Goal: Book appointment/travel/reservation

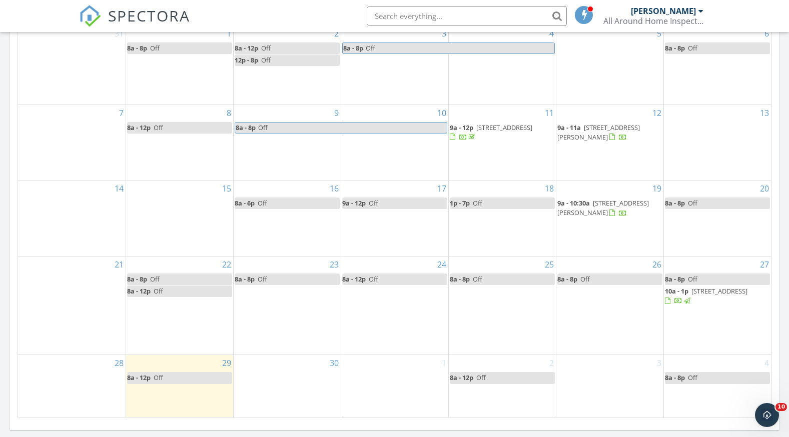
scroll to position [926, 805]
click at [585, 381] on div "3" at bounding box center [609, 386] width 107 height 62
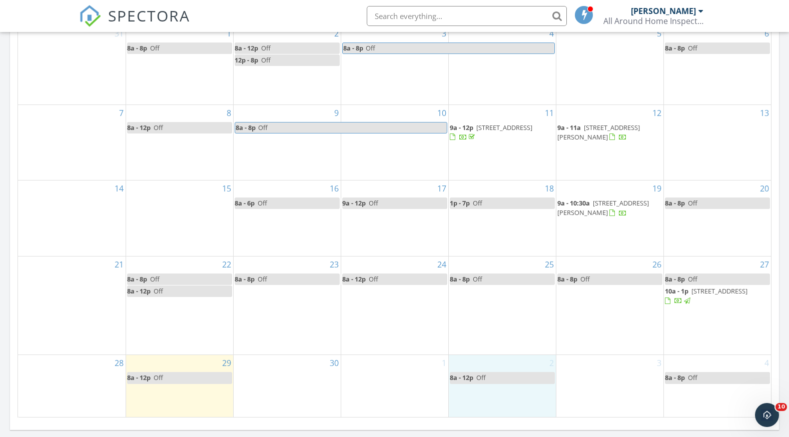
click at [522, 399] on div "2 8a - 12p Off" at bounding box center [502, 386] width 107 height 62
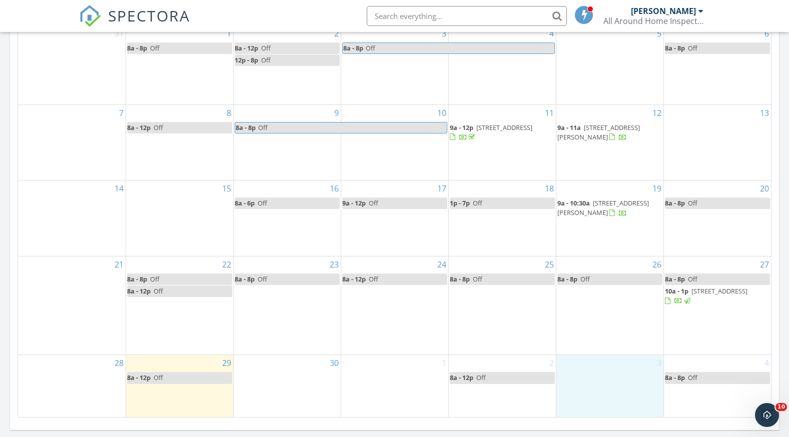
click at [618, 381] on div "3" at bounding box center [609, 386] width 107 height 62
click at [598, 357] on link "Event" at bounding box center [609, 354] width 52 height 16
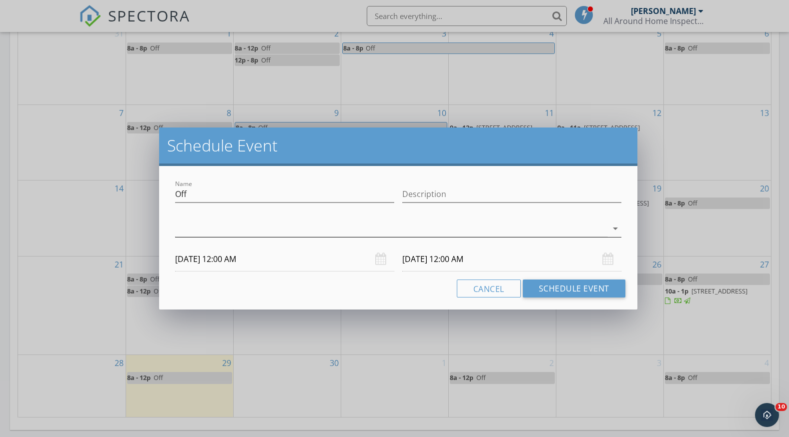
click at [184, 236] on div at bounding box center [391, 229] width 432 height 17
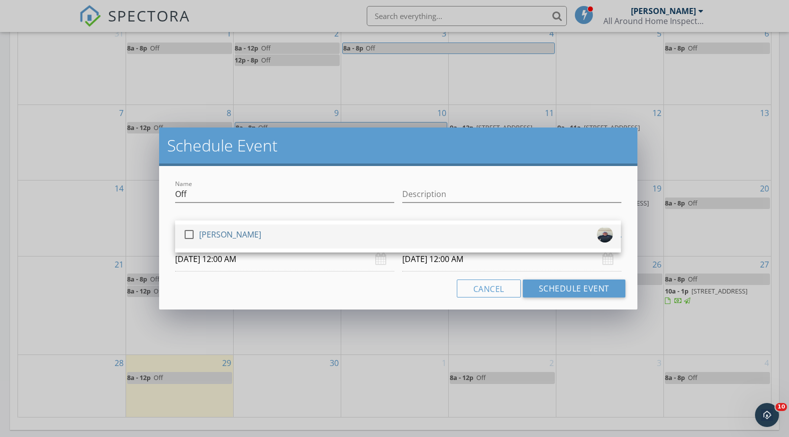
click at [191, 231] on div at bounding box center [189, 234] width 17 height 17
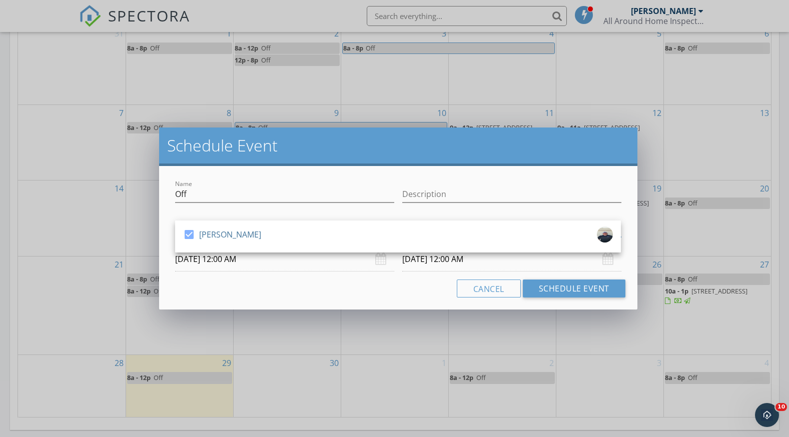
click at [228, 257] on input "[DATE] 12:00 AM" at bounding box center [284, 259] width 219 height 25
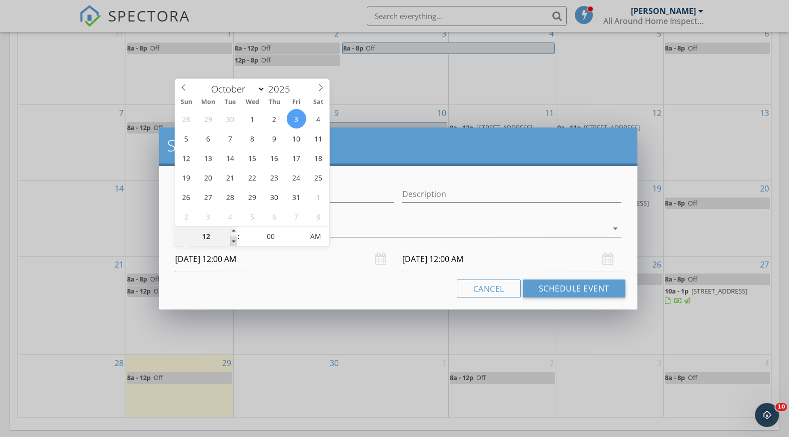
type input "11"
type input "[DATE] 11:00 PM"
click at [235, 241] on span at bounding box center [233, 242] width 7 height 10
type input "10"
type input "[DATE] 10:00 PM"
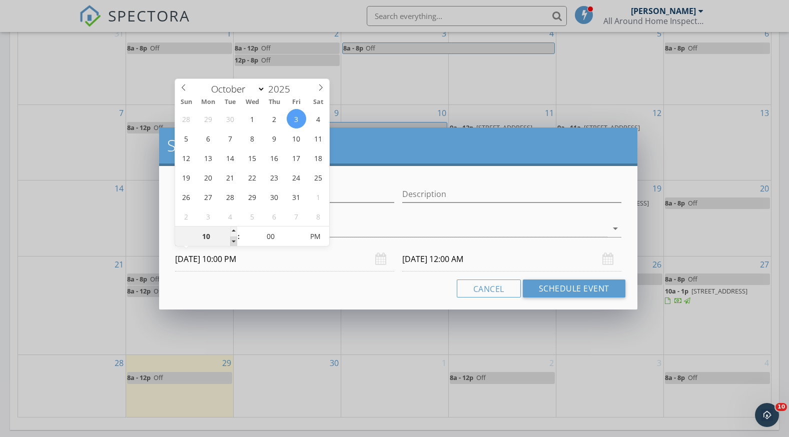
click at [235, 241] on span at bounding box center [233, 242] width 7 height 10
type input "[DATE] 10:00 PM"
type input "09"
type input "[DATE] 9:00 PM"
click at [235, 241] on span at bounding box center [233, 242] width 7 height 10
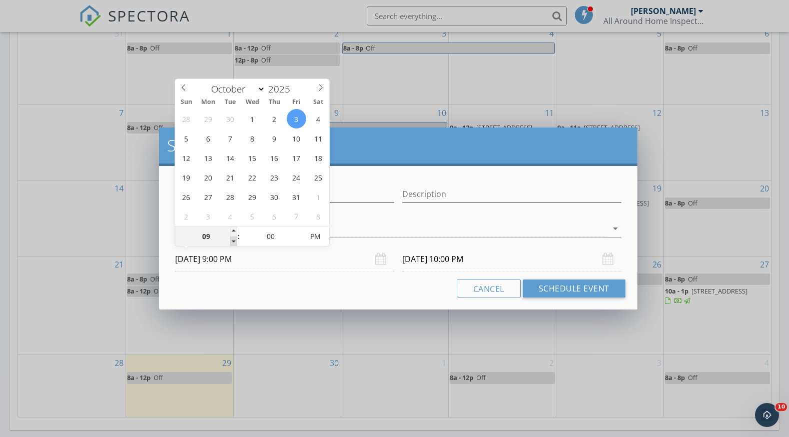
type input "[DATE] 9:00 PM"
type input "08"
type input "[DATE] 8:00 PM"
click at [235, 241] on span at bounding box center [233, 242] width 7 height 10
type input "[DATE] 8:00 PM"
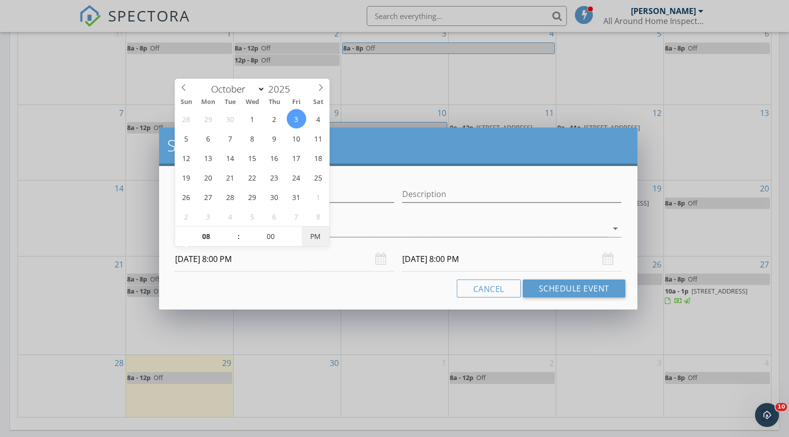
type input "[DATE] 8:00 AM"
drag, startPoint x: 235, startPoint y: 241, endPoint x: 311, endPoint y: 237, distance: 76.2
click at [311, 237] on span "AM" at bounding box center [316, 237] width 28 height 20
click at [429, 257] on input "[DATE] 8:00 AM" at bounding box center [511, 259] width 219 height 25
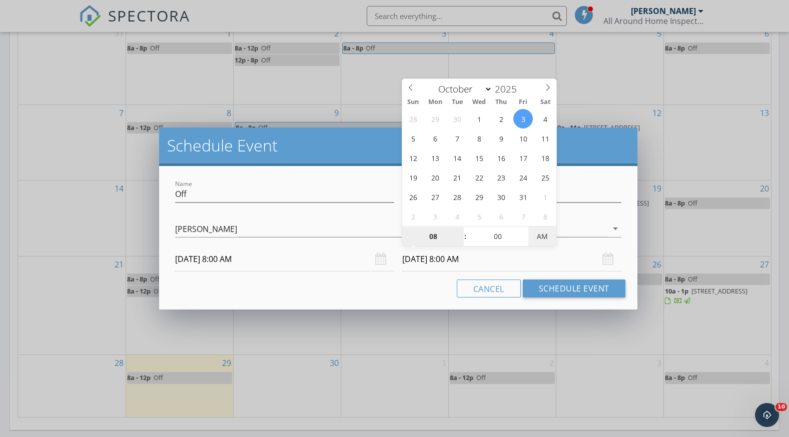
type input "[DATE] 8:00 PM"
click at [538, 234] on span "PM" at bounding box center [542, 237] width 28 height 20
click at [563, 285] on button "Schedule Event" at bounding box center [574, 289] width 103 height 18
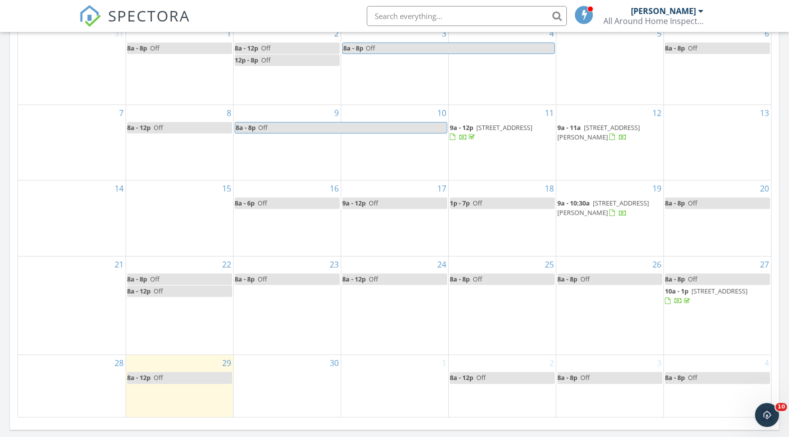
scroll to position [400, 0]
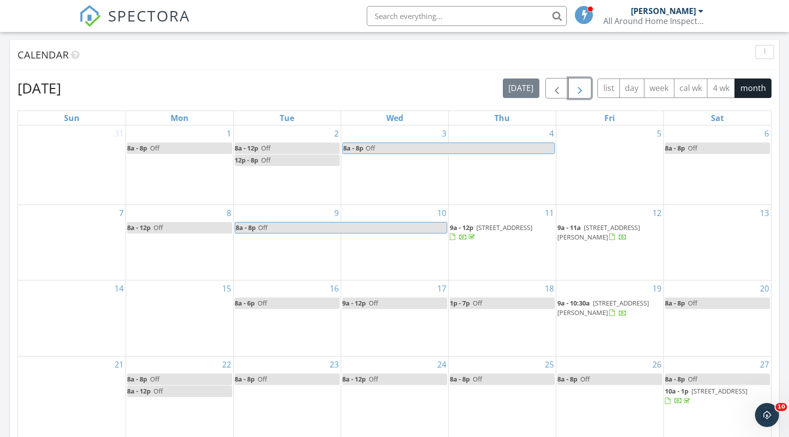
click at [573, 92] on button "button" at bounding box center [580, 88] width 24 height 21
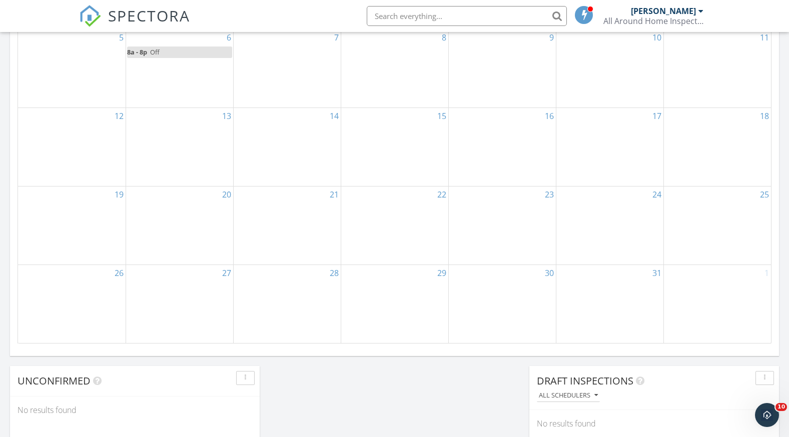
scroll to position [500, 0]
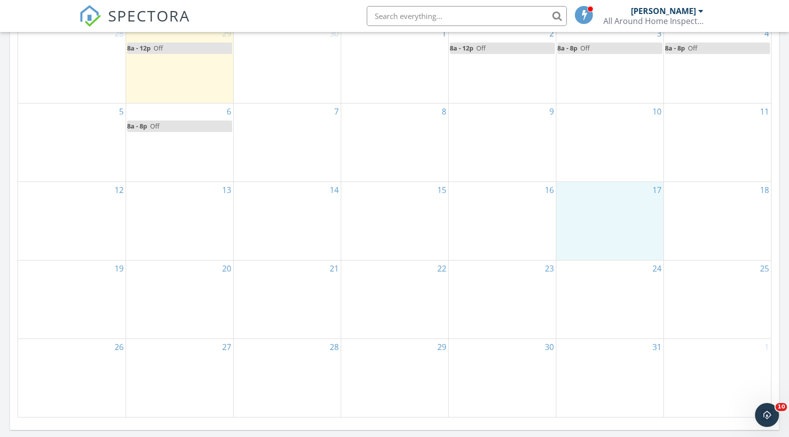
click at [613, 203] on div "17" at bounding box center [609, 221] width 107 height 78
click at [599, 175] on link "Event" at bounding box center [609, 177] width 52 height 16
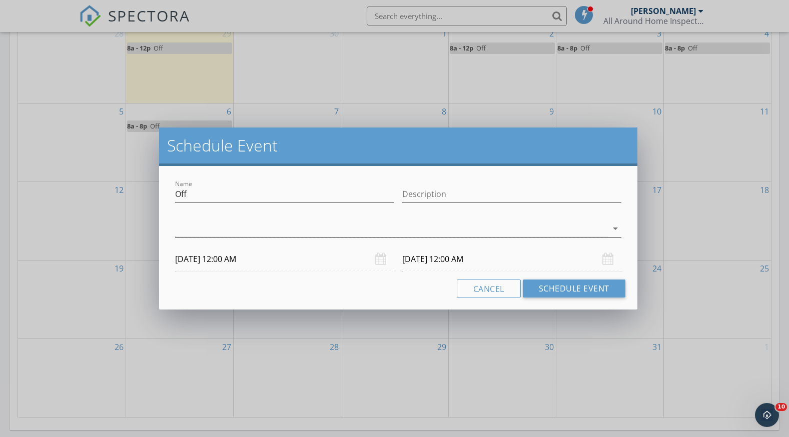
click at [200, 233] on div at bounding box center [391, 229] width 432 height 17
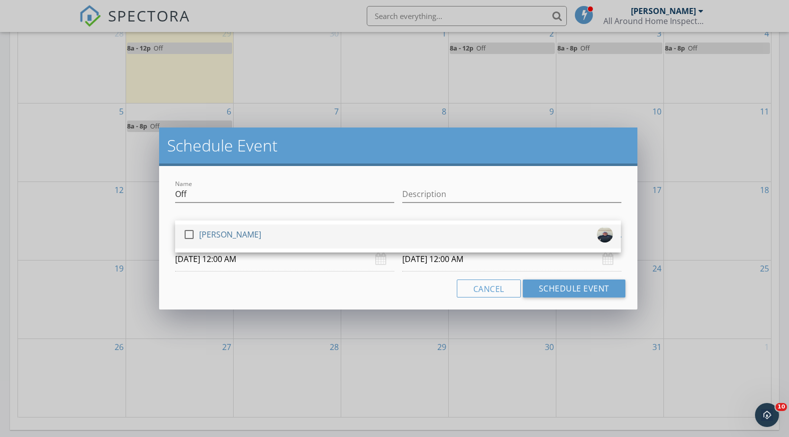
click at [191, 232] on div at bounding box center [189, 234] width 17 height 17
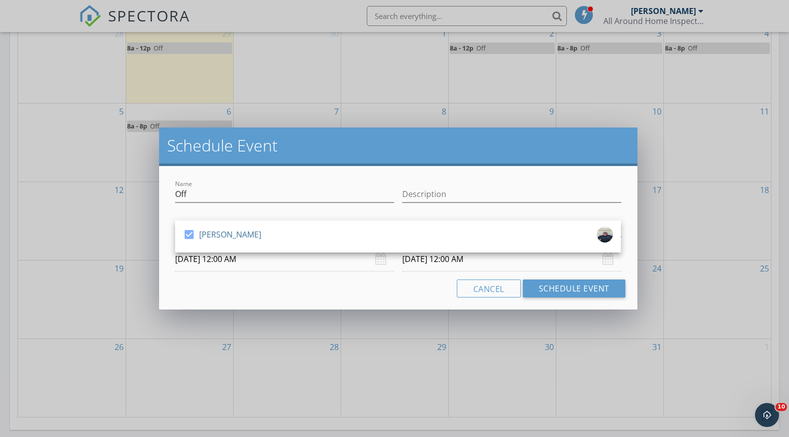
click at [222, 258] on input "[DATE] 12:00 AM" at bounding box center [284, 259] width 219 height 25
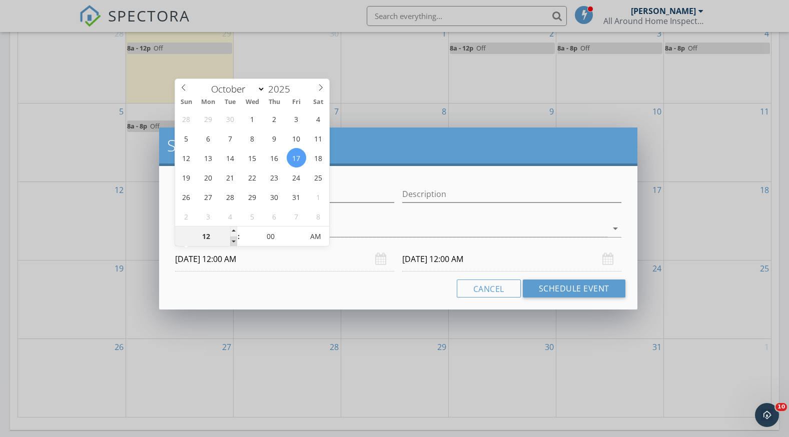
type input "11"
type input "[DATE] 11:00 PM"
click at [236, 241] on span at bounding box center [233, 242] width 7 height 10
type input "10"
type input "[DATE] 10:00 PM"
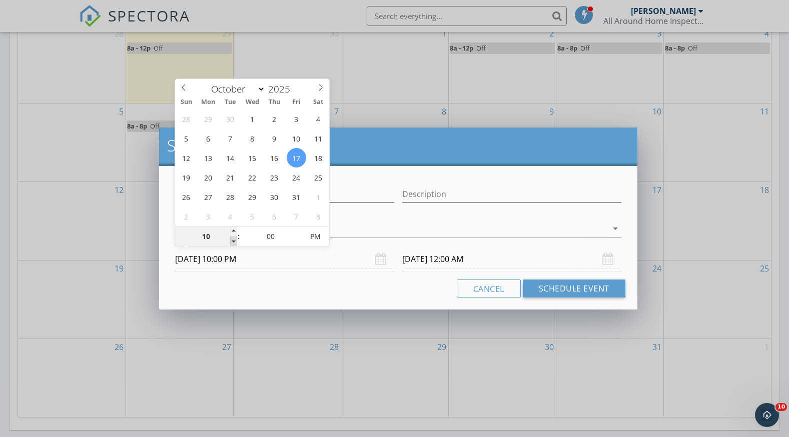
click at [235, 241] on span at bounding box center [233, 242] width 7 height 10
type input "09"
type input "[DATE] 9:00 PM"
click at [235, 241] on span at bounding box center [233, 242] width 7 height 10
type input "[DATE] 9:00 PM"
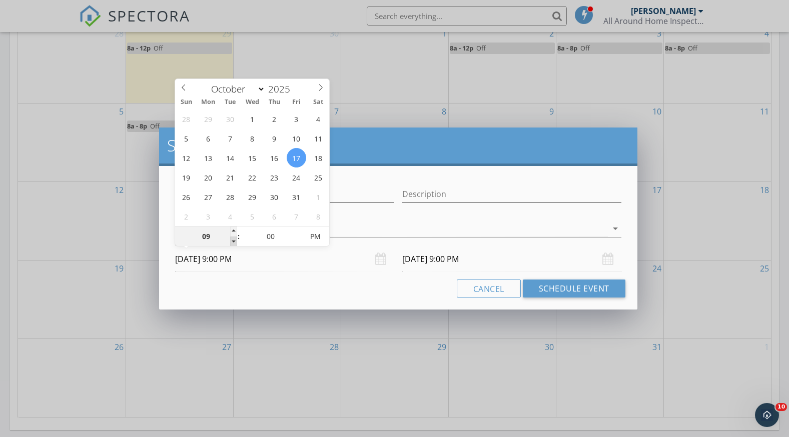
type input "08"
type input "[DATE] 8:00 PM"
click at [235, 241] on span at bounding box center [233, 242] width 7 height 10
type input "[DATE] 8:00 PM"
type input "[DATE] 8:00 AM"
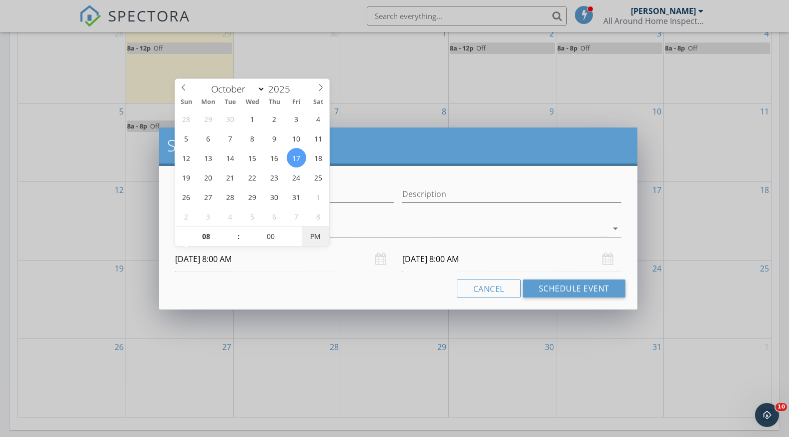
drag, startPoint x: 235, startPoint y: 241, endPoint x: 316, endPoint y: 235, distance: 81.3
click at [315, 234] on span "PM" at bounding box center [316, 237] width 28 height 20
click at [428, 258] on input "[DATE] 8:00 AM" at bounding box center [511, 259] width 219 height 25
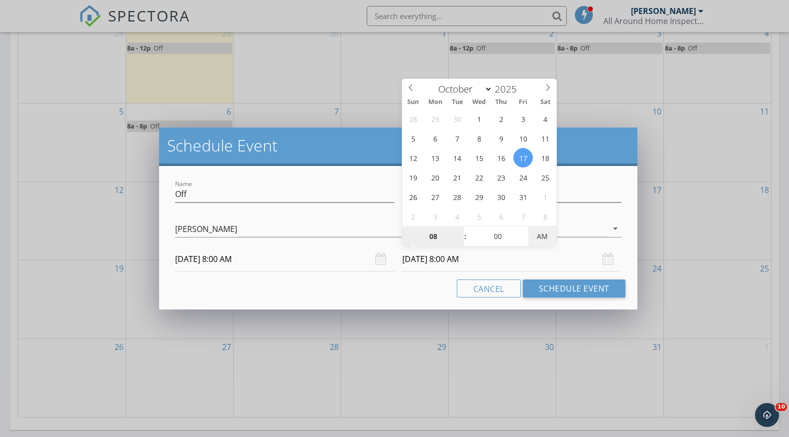
type input "[DATE] 8:00 PM"
click at [537, 229] on span "AM" at bounding box center [542, 237] width 28 height 20
click at [557, 288] on button "Schedule Event" at bounding box center [574, 289] width 103 height 18
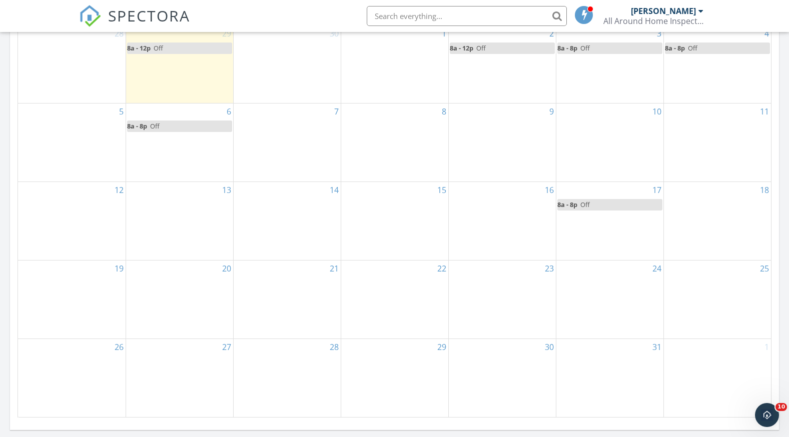
click at [203, 281] on div "20" at bounding box center [179, 300] width 107 height 78
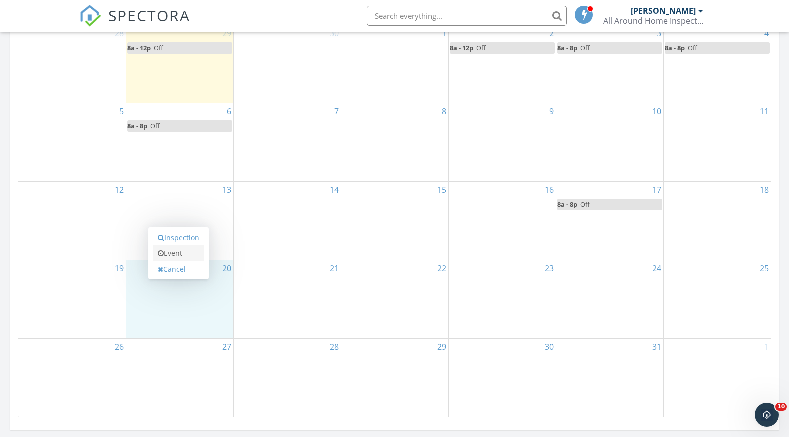
click at [172, 255] on link "Event" at bounding box center [179, 254] width 52 height 16
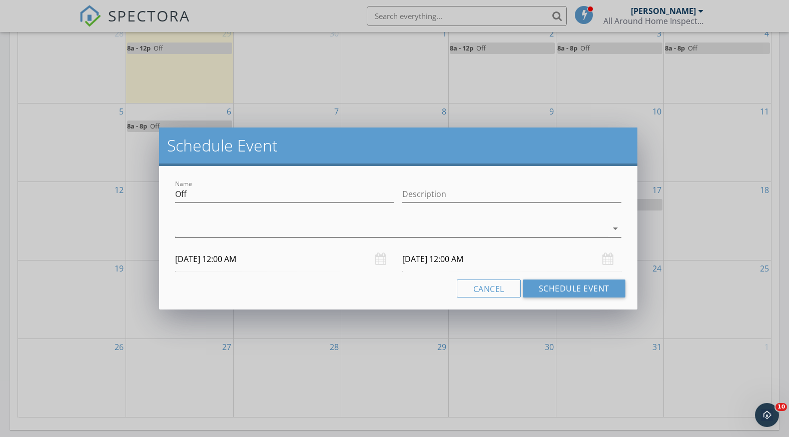
click at [185, 228] on div at bounding box center [391, 229] width 432 height 17
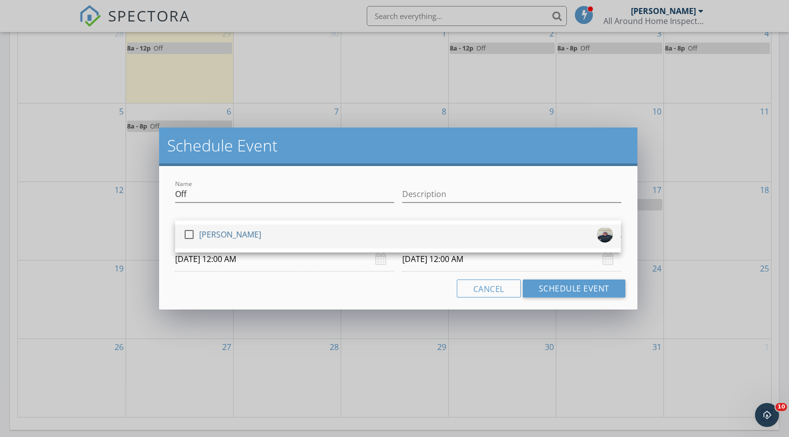
click at [186, 236] on div at bounding box center [189, 234] width 17 height 17
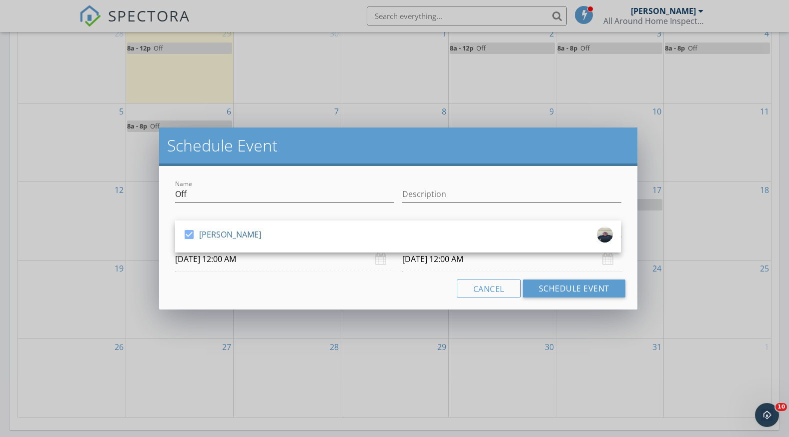
click at [224, 260] on input "[DATE] 12:00 AM" at bounding box center [284, 259] width 219 height 25
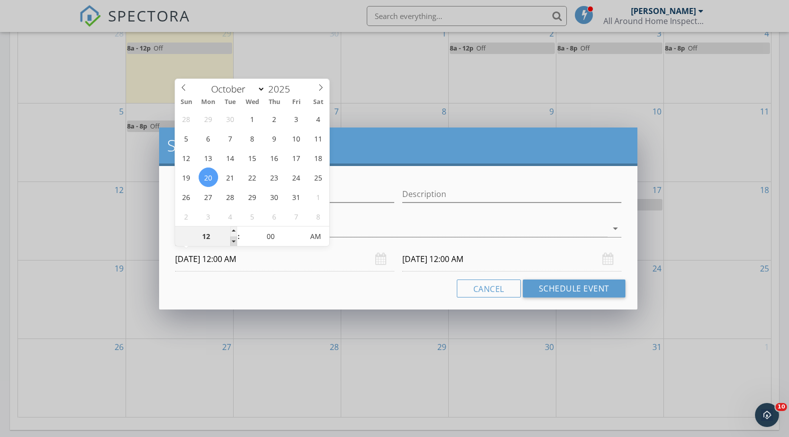
type input "11"
type input "[DATE] 11:00 PM"
click at [233, 241] on span at bounding box center [233, 242] width 7 height 10
type input "[DATE] 11:00 PM"
type input "10"
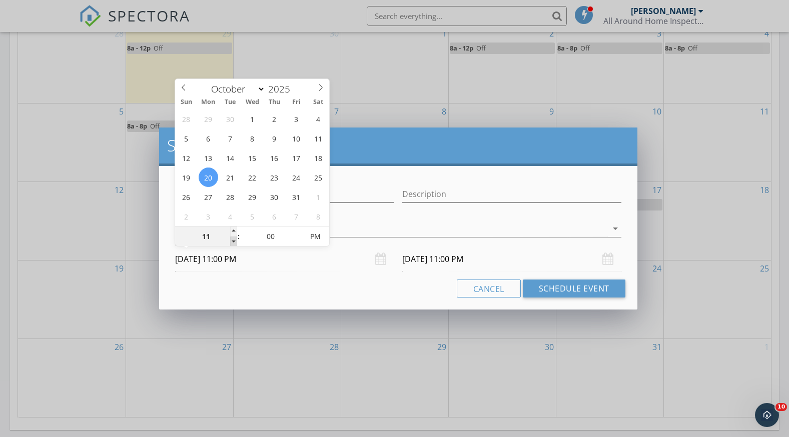
type input "[DATE] 10:00 PM"
click at [233, 241] on span at bounding box center [233, 242] width 7 height 10
type input "[DATE] 10:00 PM"
type input "09"
type input "[DATE] 9:00 PM"
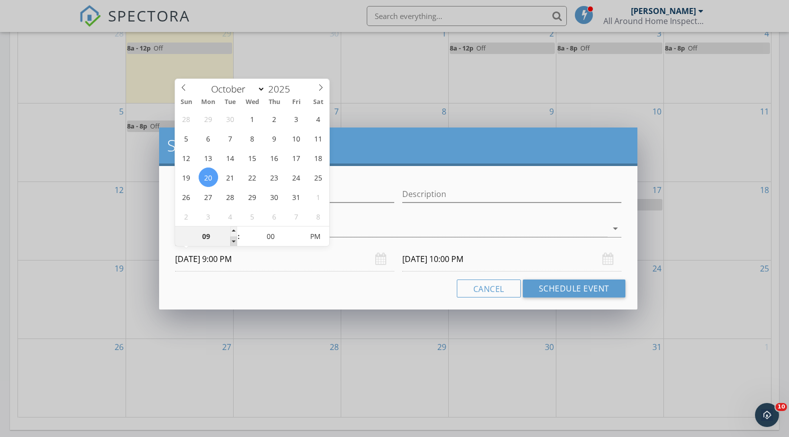
click at [233, 241] on span at bounding box center [233, 242] width 7 height 10
type input "[DATE] 9:00 PM"
type input "08"
type input "[DATE] 8:00 PM"
click at [233, 241] on span at bounding box center [233, 242] width 7 height 10
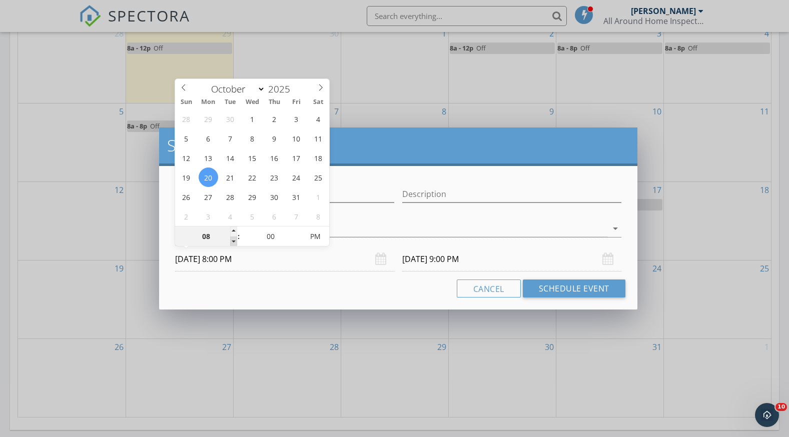
type input "[DATE] 8:00 PM"
type input "[DATE] 8:00 AM"
drag, startPoint x: 233, startPoint y: 241, endPoint x: 313, endPoint y: 238, distance: 80.6
click at [313, 238] on span "PM" at bounding box center [316, 237] width 28 height 20
click at [415, 258] on input "[DATE] 8:00 AM" at bounding box center [511, 259] width 219 height 25
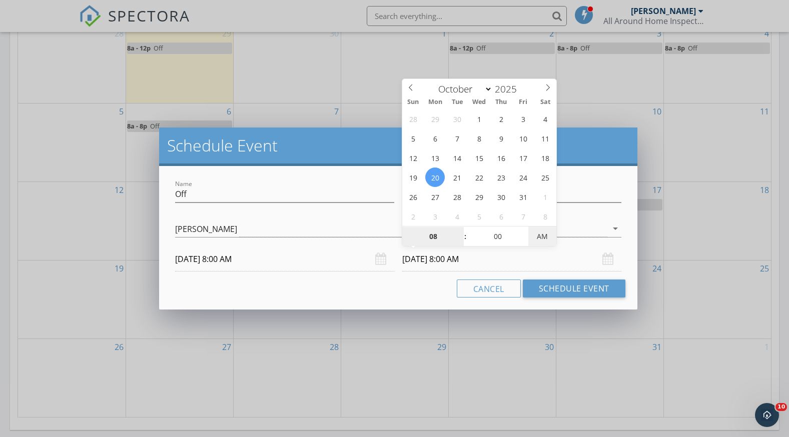
type input "[DATE] 8:00 PM"
click at [538, 236] on span "AM" at bounding box center [542, 237] width 28 height 20
click at [551, 284] on button "Schedule Event" at bounding box center [574, 289] width 103 height 18
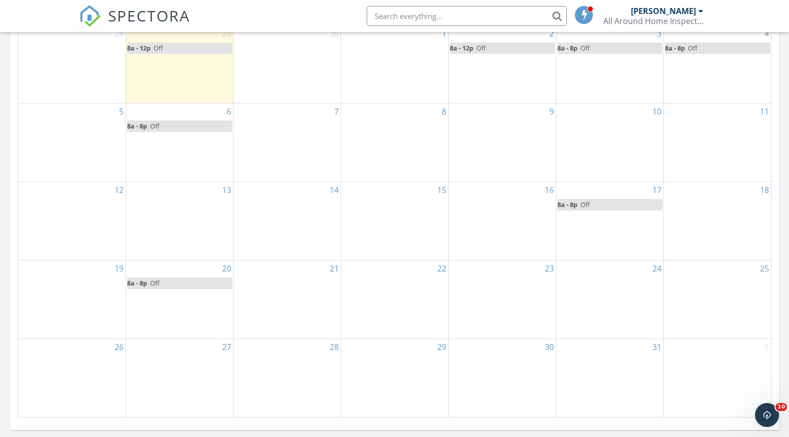
click at [519, 294] on div "23" at bounding box center [502, 300] width 107 height 78
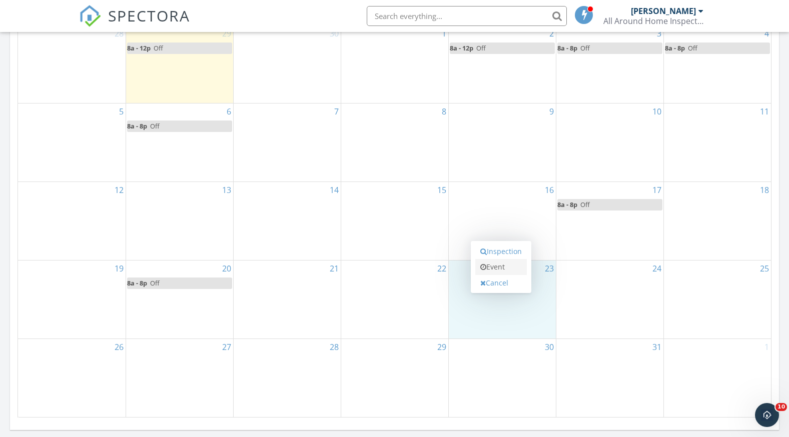
click at [514, 266] on link "Event" at bounding box center [501, 267] width 52 height 16
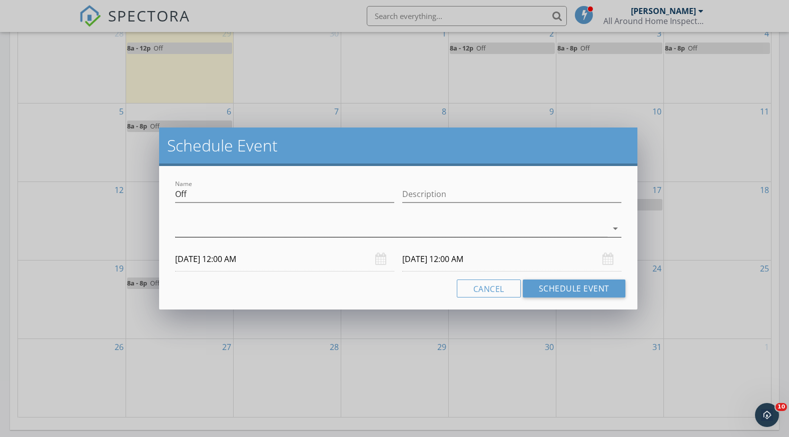
click at [196, 232] on div at bounding box center [391, 229] width 432 height 17
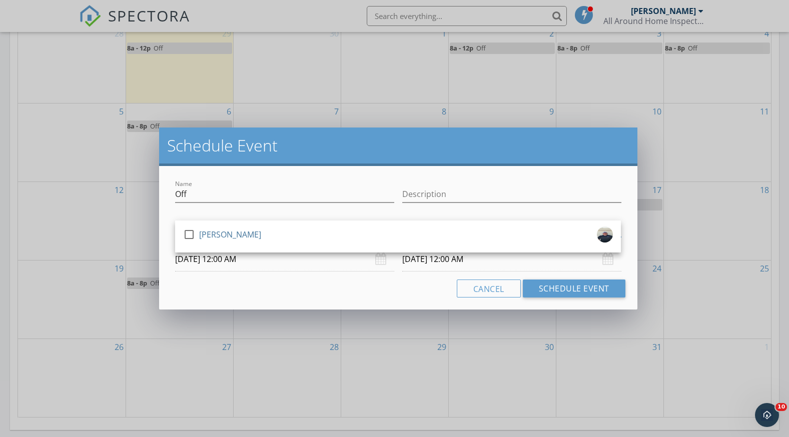
click at [196, 232] on div at bounding box center [189, 234] width 17 height 17
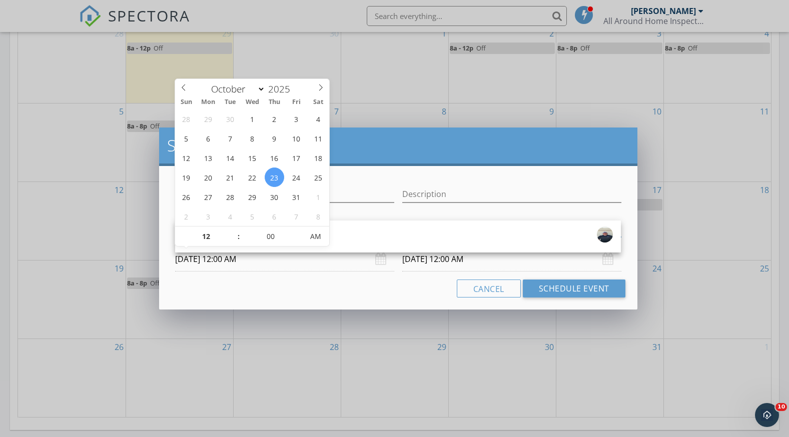
click at [228, 261] on input "[DATE] 12:00 AM" at bounding box center [284, 259] width 219 height 25
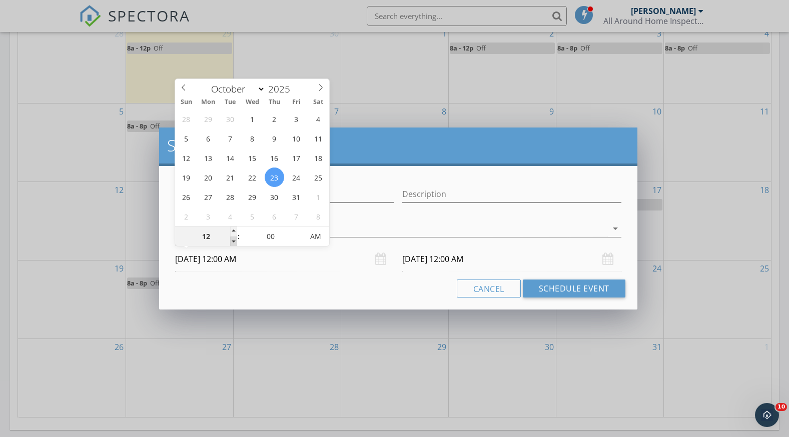
type input "11"
type input "[DATE] 11:00 PM"
click at [233, 241] on span at bounding box center [233, 242] width 7 height 10
type input "10"
type input "[DATE] 10:00 PM"
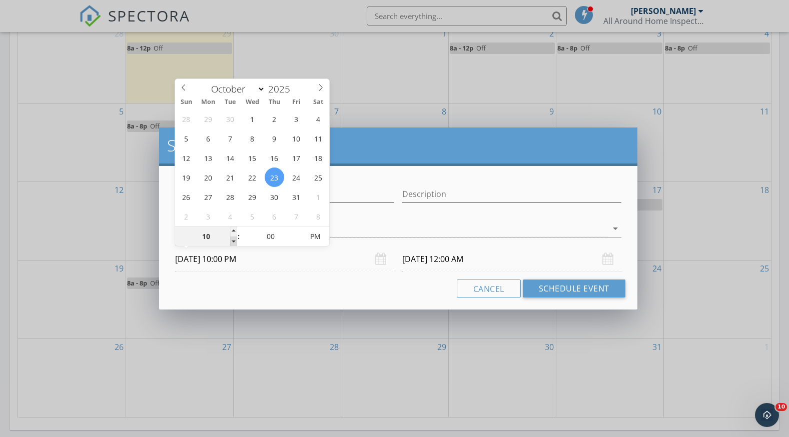
click at [233, 241] on span at bounding box center [233, 242] width 7 height 10
type input "09"
type input "[DATE] 9:00 PM"
click at [233, 241] on span at bounding box center [233, 242] width 7 height 10
type input "[DATE] 9:00 PM"
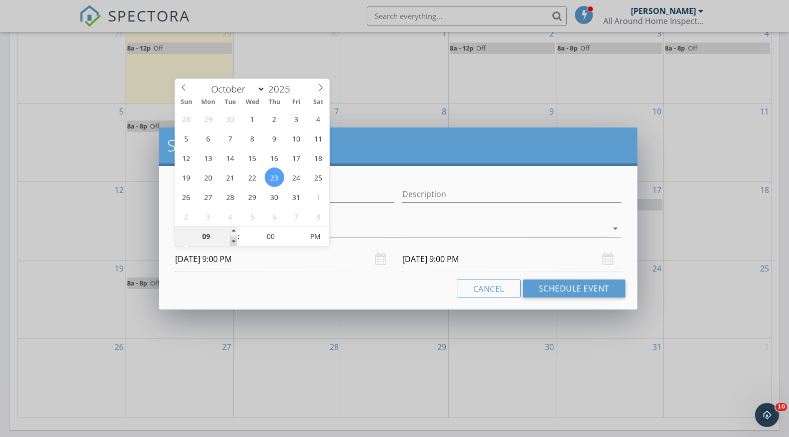
type input "08"
type input "[DATE] 8:00 PM"
click at [233, 241] on span at bounding box center [233, 242] width 7 height 10
type input "[DATE] 8:00 PM"
type input "[DATE] 8:00 AM"
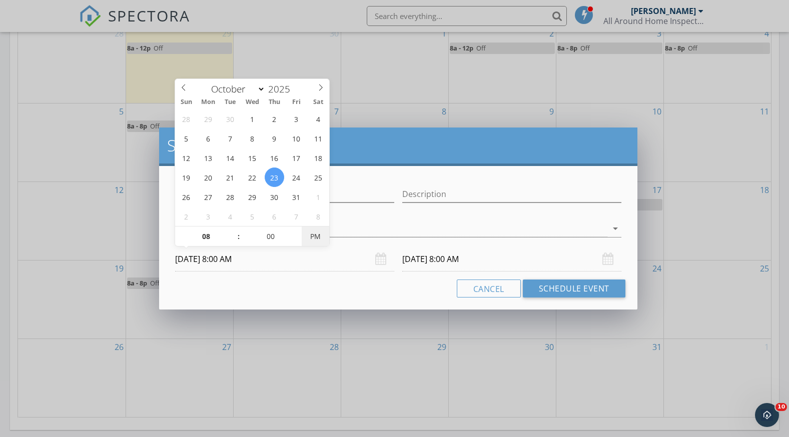
drag, startPoint x: 233, startPoint y: 241, endPoint x: 318, endPoint y: 233, distance: 84.9
click at [318, 232] on span "PM" at bounding box center [316, 237] width 28 height 20
click at [417, 259] on input "[DATE] 8:00 AM" at bounding box center [511, 259] width 219 height 25
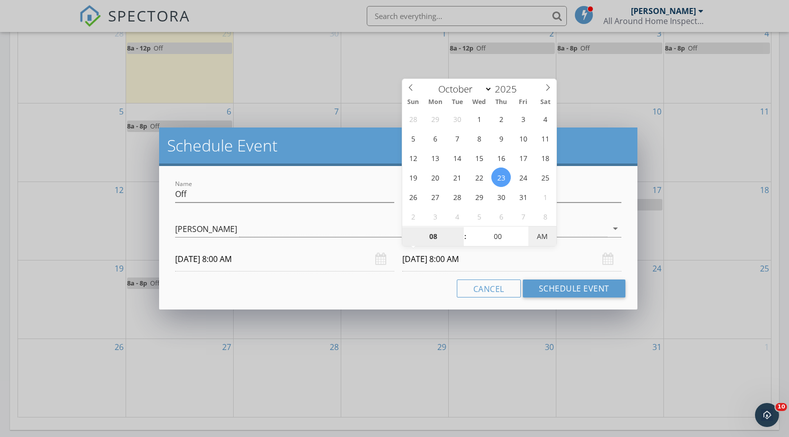
type input "[DATE] 8:00 PM"
click at [548, 238] on span "AM" at bounding box center [542, 237] width 28 height 20
click at [547, 279] on div "Name Off Description check_box [PERSON_NAME] [PERSON_NAME] arrow_drop_down [DAT…" at bounding box center [398, 238] width 478 height 144
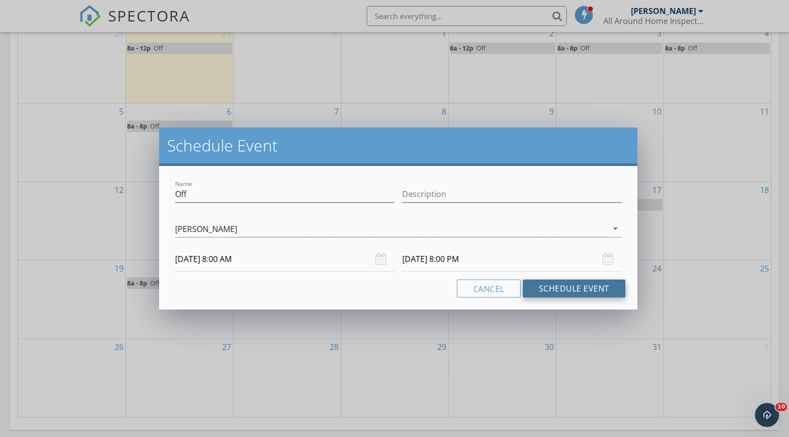
click at [546, 285] on button "Schedule Event" at bounding box center [574, 289] width 103 height 18
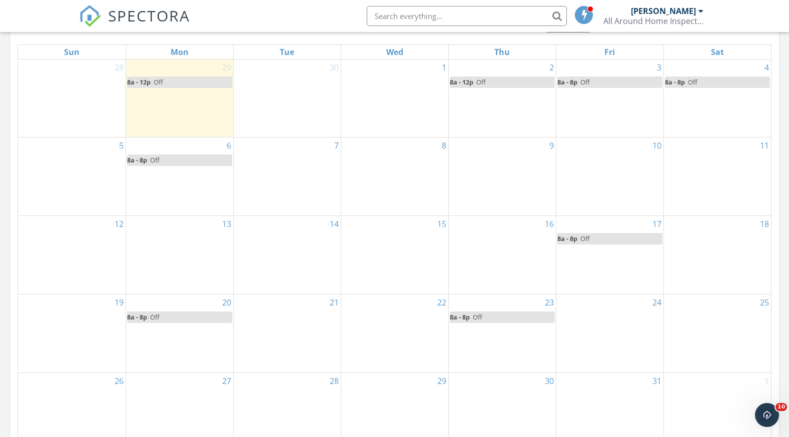
scroll to position [450, 0]
